Goal: Task Accomplishment & Management: Use online tool/utility

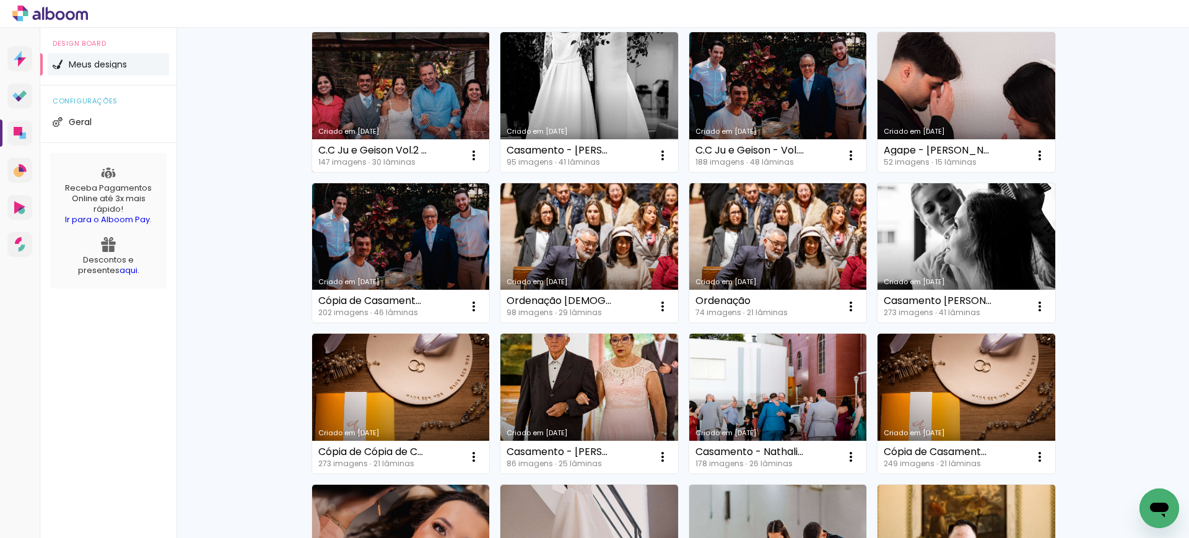
scroll to position [77, 0]
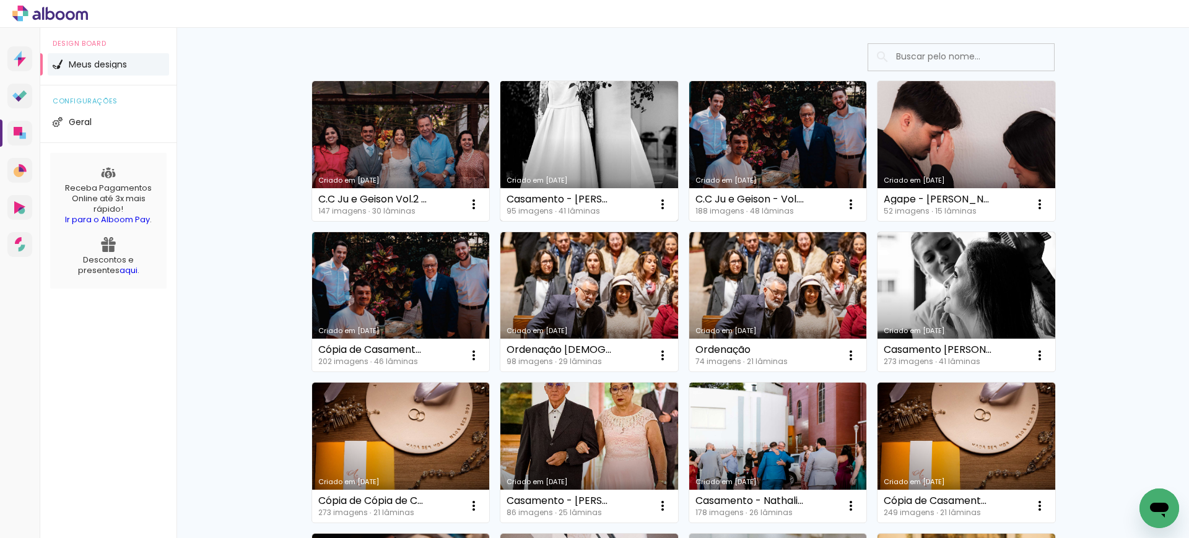
click at [586, 115] on link "Criado em [DATE]" at bounding box center [589, 151] width 178 height 140
